Goal: Information Seeking & Learning: Find specific page/section

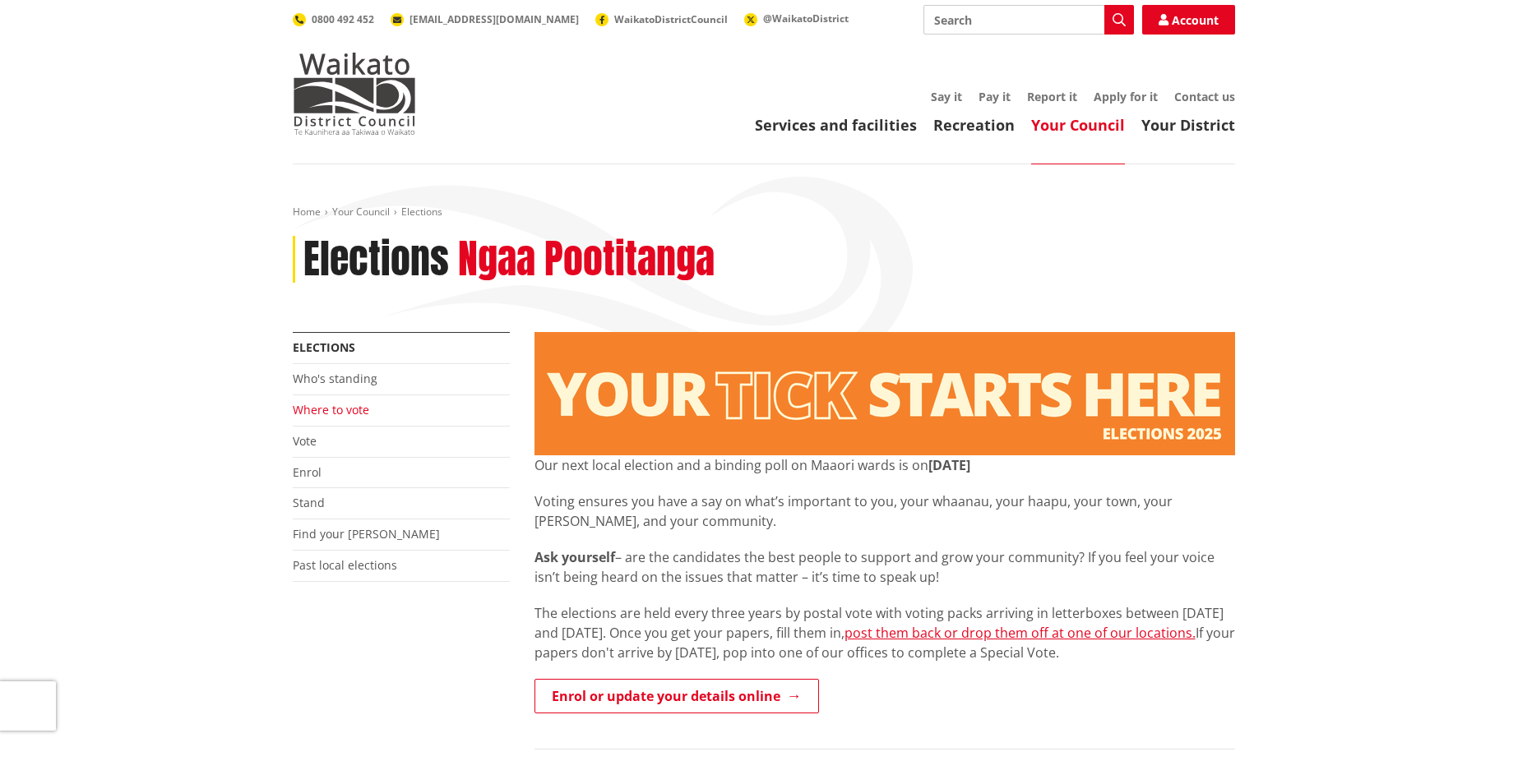
click at [318, 415] on link "Where to vote" at bounding box center [331, 409] width 76 height 15
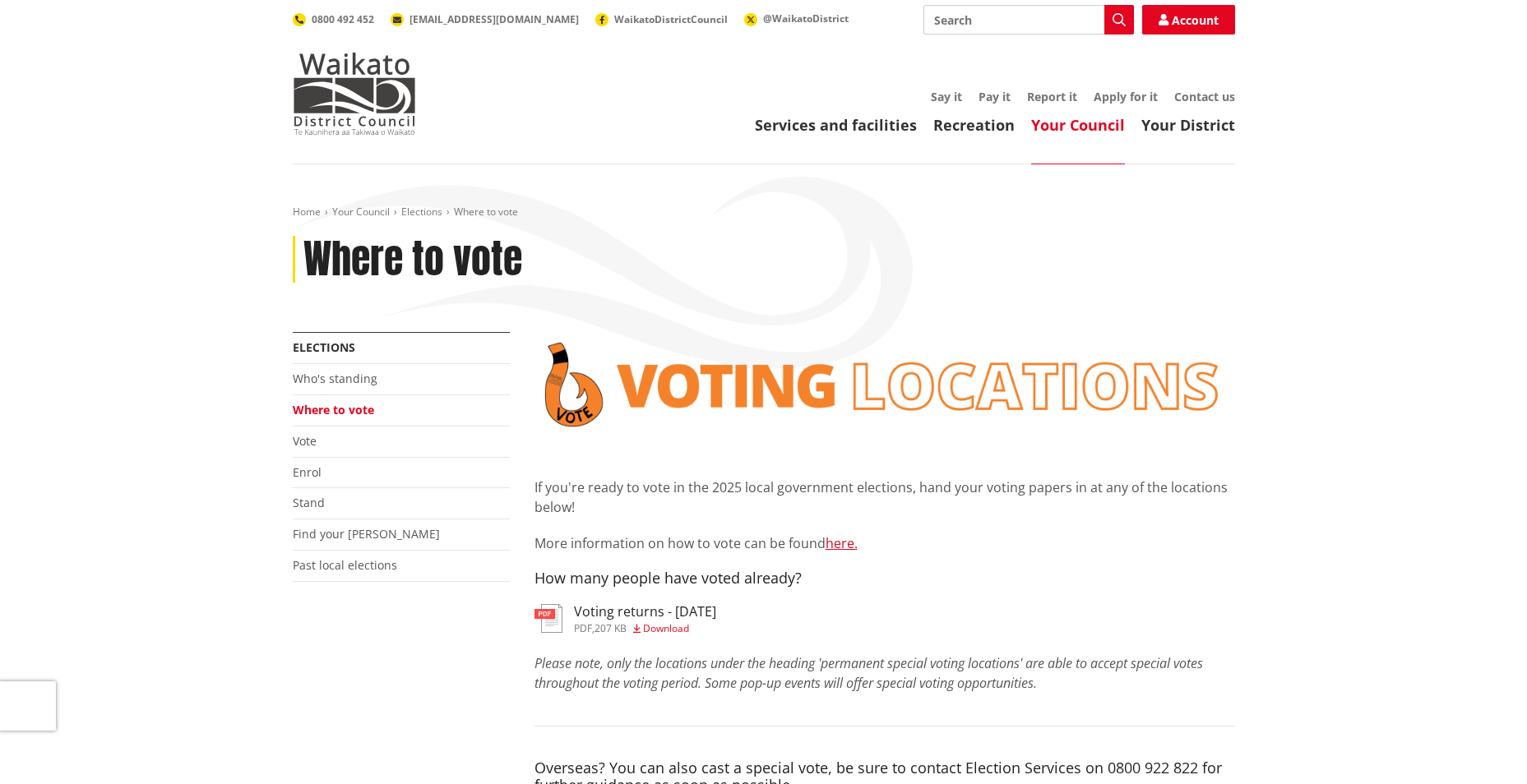
click at [595, 617] on h3 "Voting returns - 9/10/2025" at bounding box center [645, 611] width 142 height 15
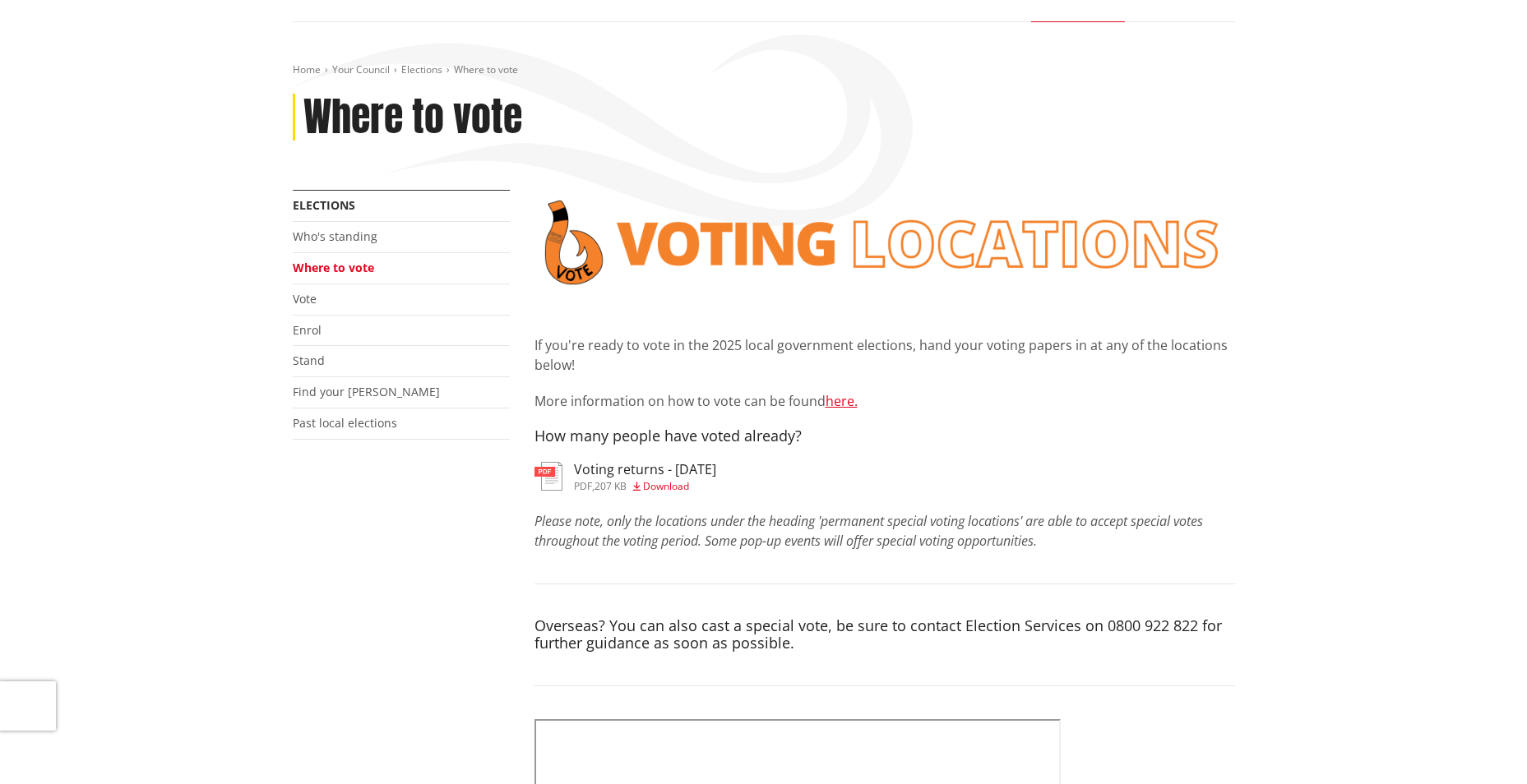
scroll to position [165, 0]
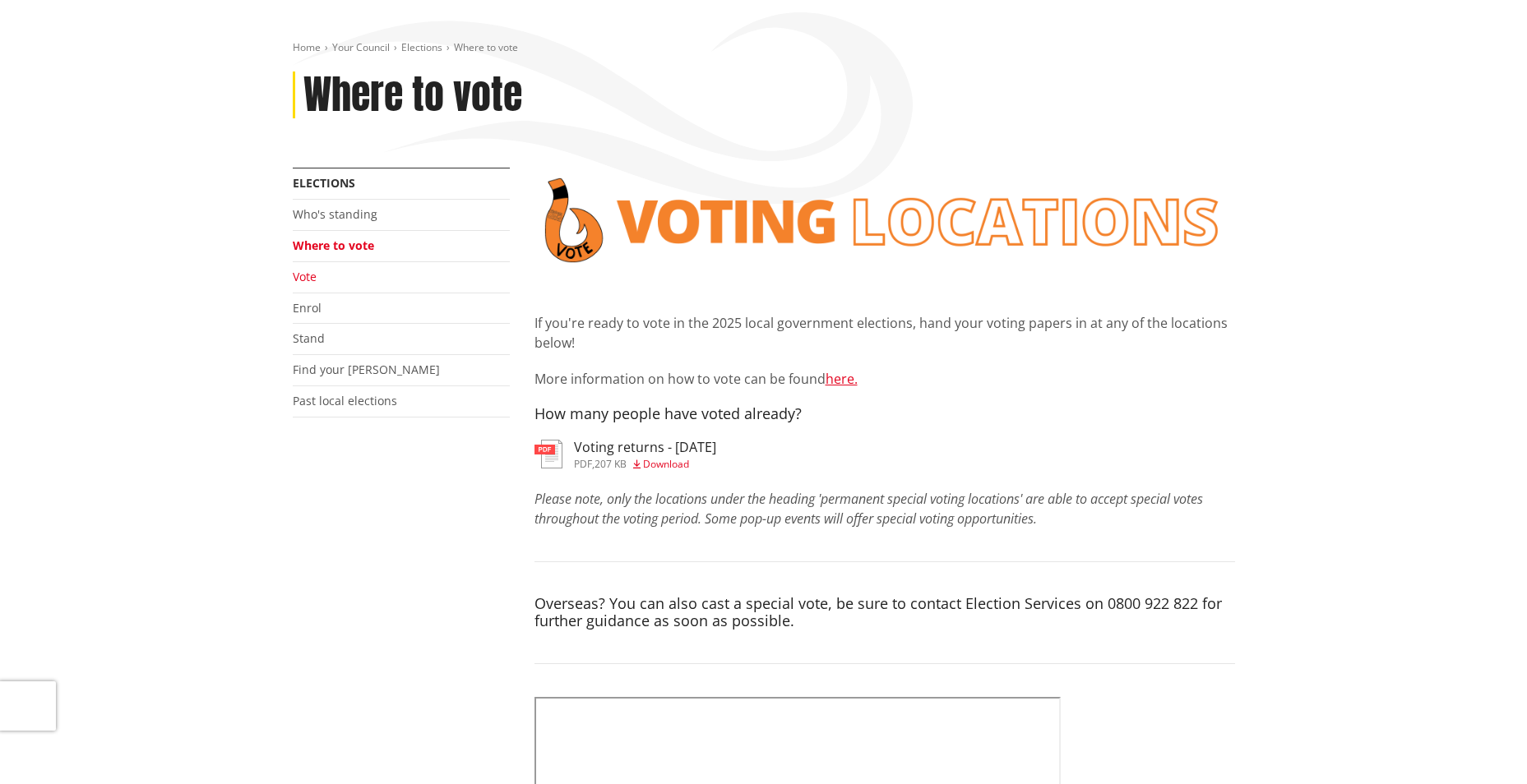
click at [308, 274] on link "Vote" at bounding box center [305, 276] width 24 height 15
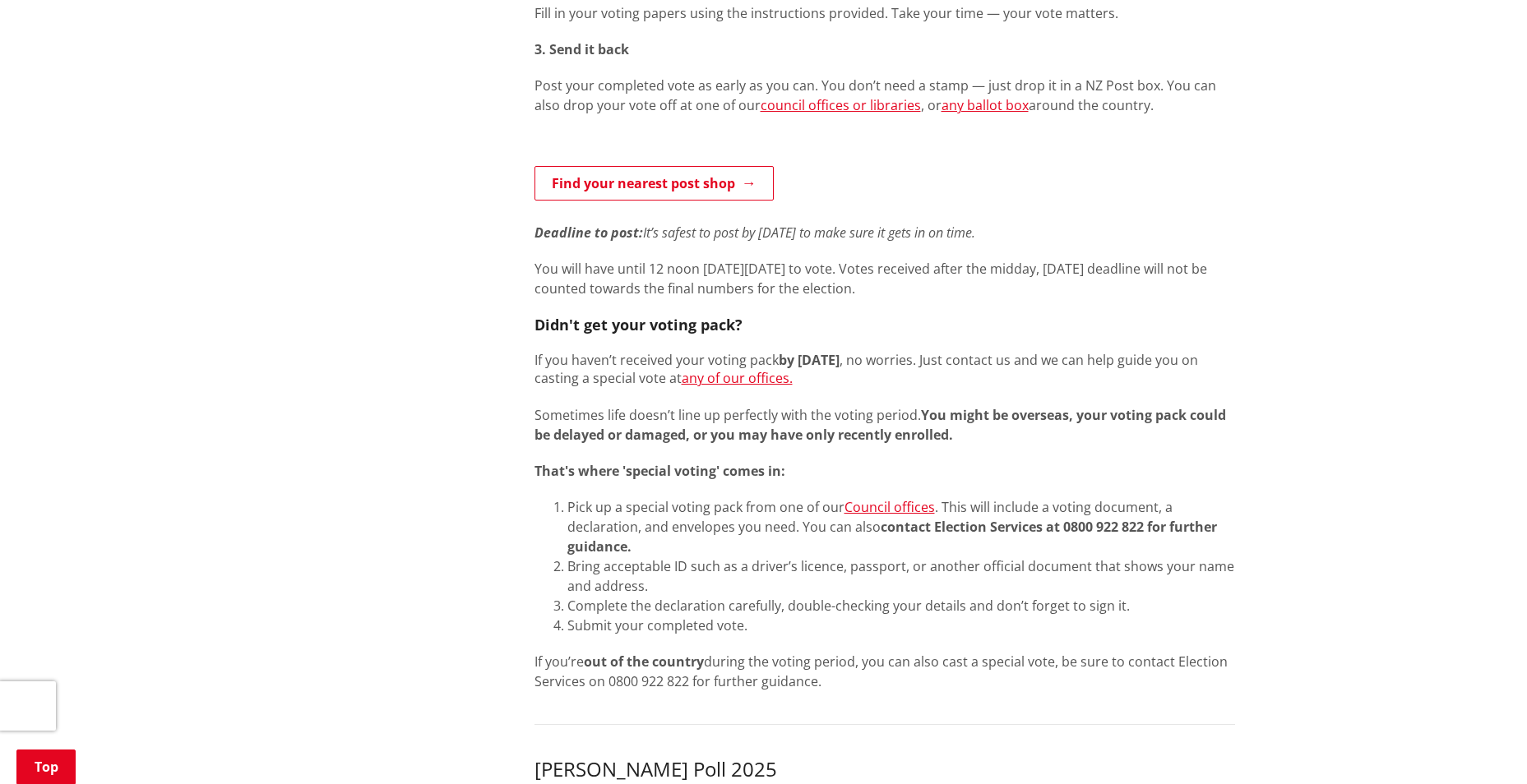
scroll to position [986, 0]
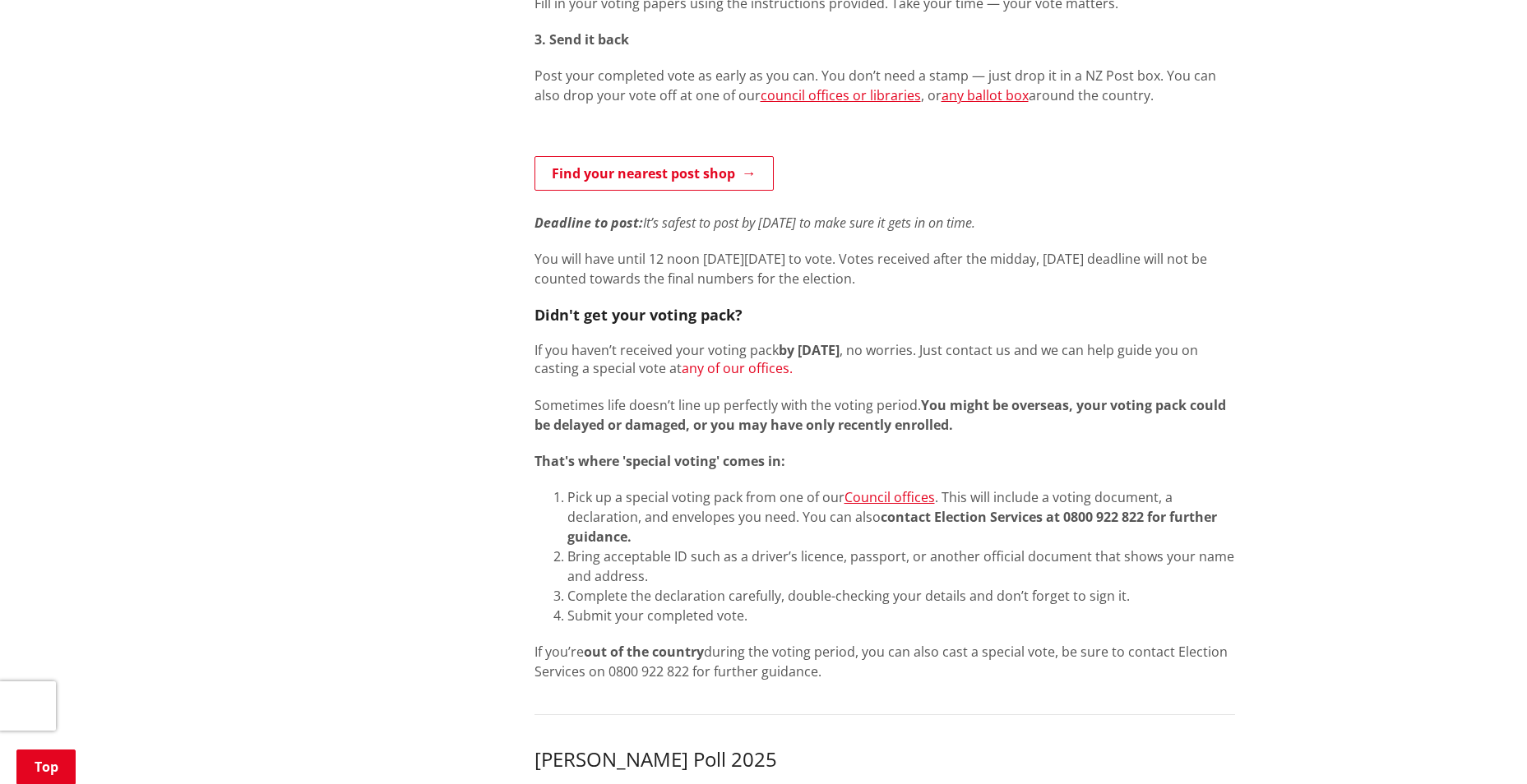
click at [735, 373] on link "any of our offices." at bounding box center [737, 368] width 111 height 18
